Goal: Information Seeking & Learning: Learn about a topic

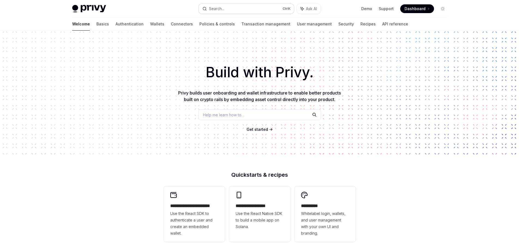
click at [240, 8] on button "Search... Ctrl K" at bounding box center [246, 9] width 95 height 10
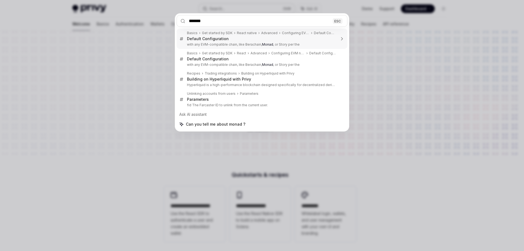
type input "********"
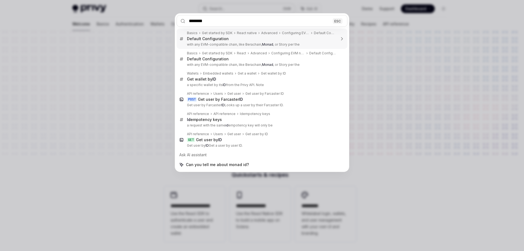
type textarea "*"
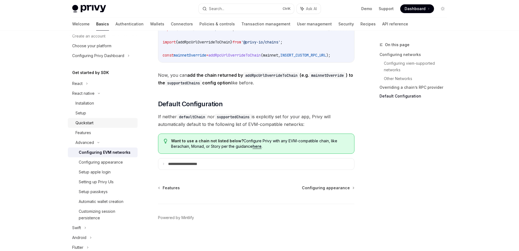
scroll to position [55, 0]
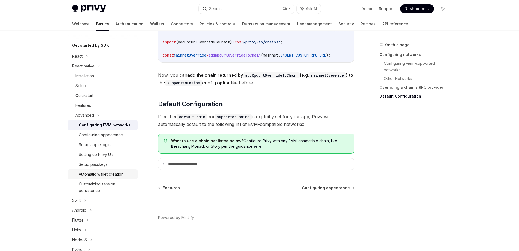
click at [107, 175] on div "Automatic wallet creation" at bounding box center [101, 174] width 45 height 7
type textarea "*"
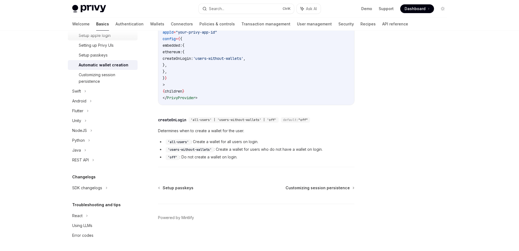
scroll to position [164, 0]
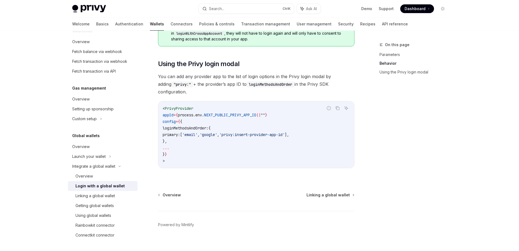
scroll to position [372, 0]
